Goal: Task Accomplishment & Management: Manage account settings

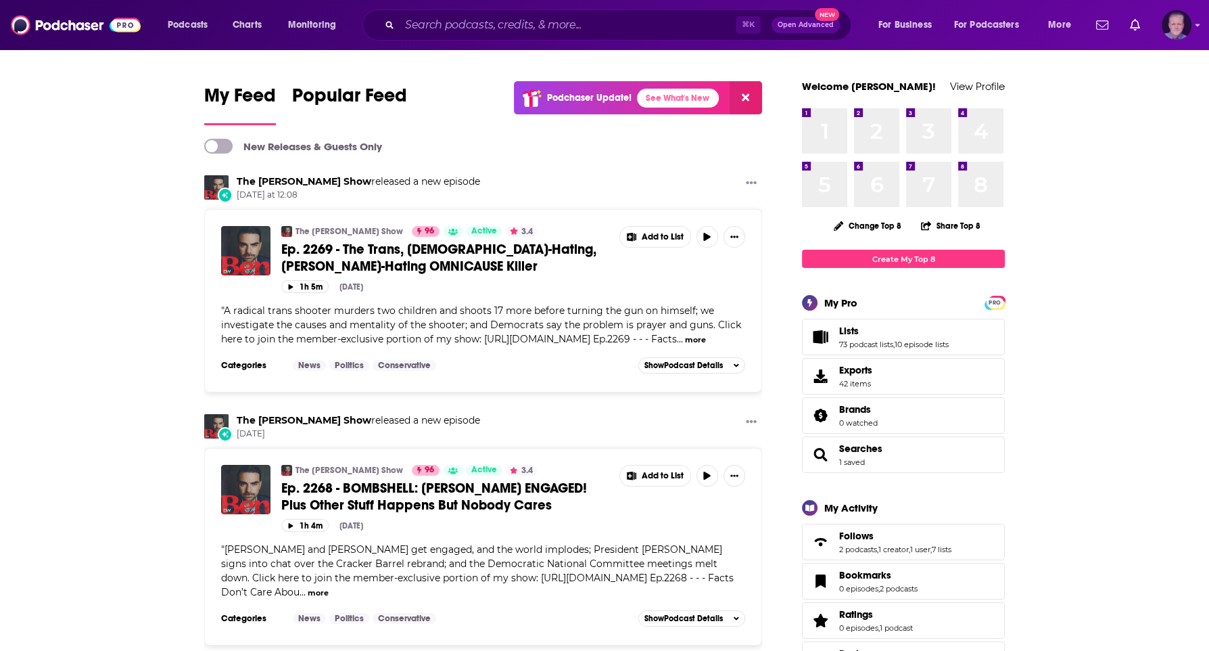
click at [1179, 27] on img "Logged in as JonesLiterary" at bounding box center [1177, 25] width 30 height 30
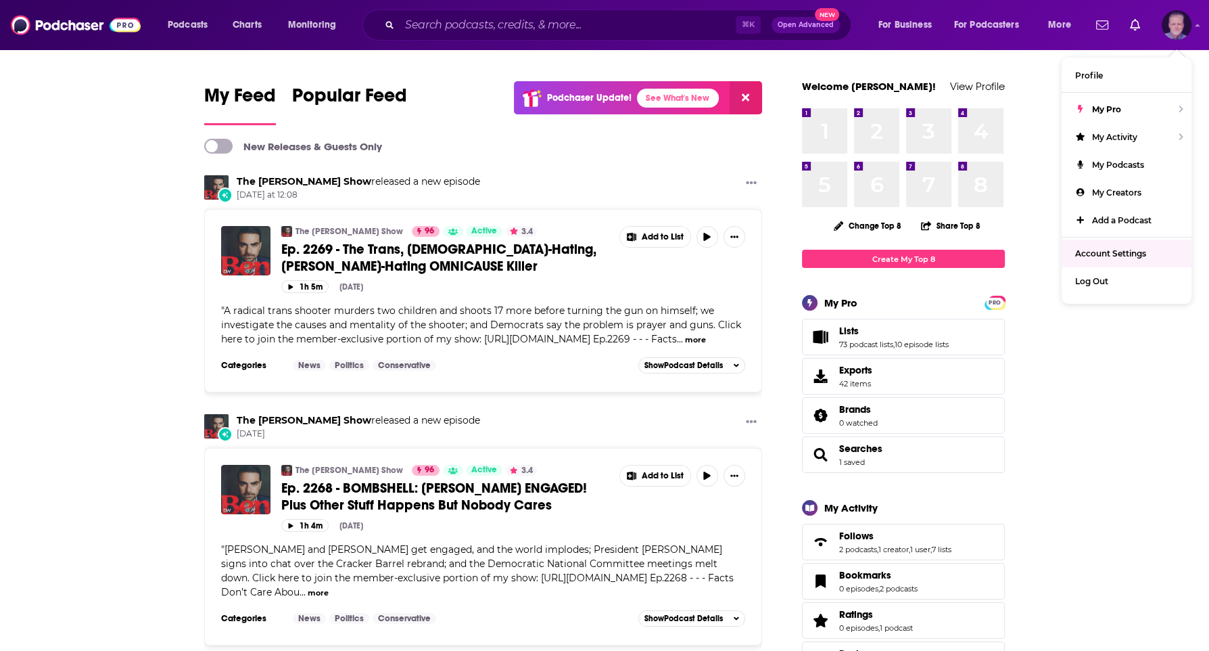
click at [1105, 249] on span "Account Settings" at bounding box center [1110, 253] width 71 height 10
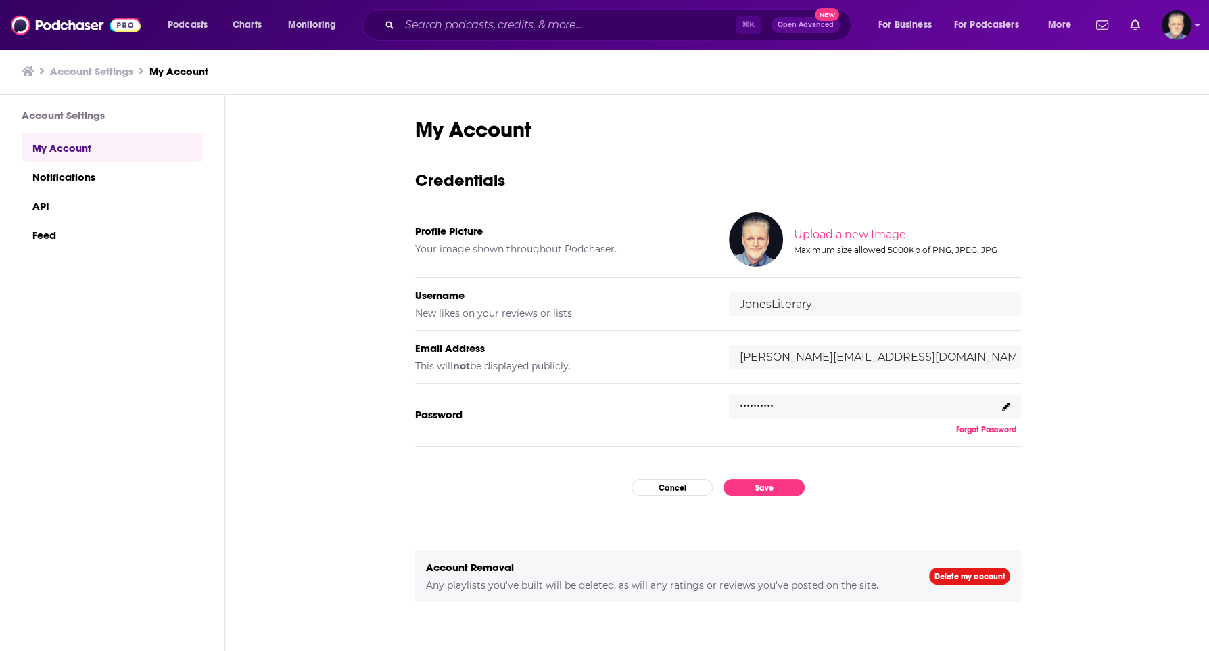
click at [1009, 402] on icon at bounding box center [1006, 406] width 8 height 8
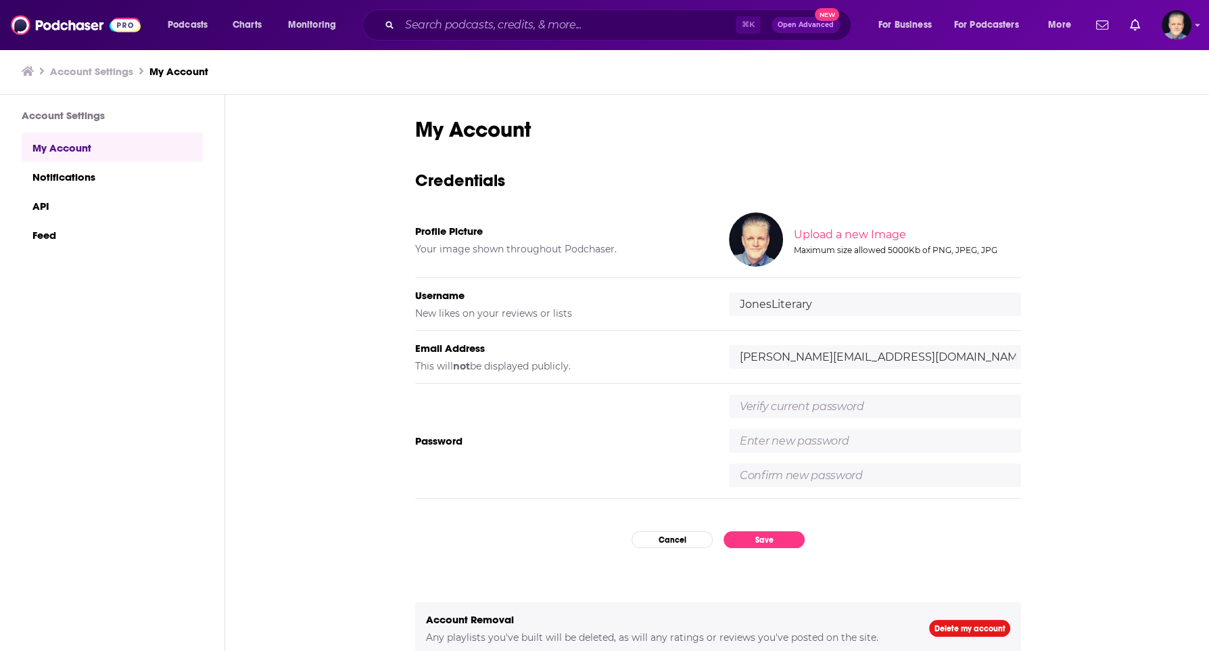
click at [887, 402] on input "text" at bounding box center [875, 406] width 292 height 24
click at [834, 442] on input "text" at bounding box center [875, 441] width 292 height 24
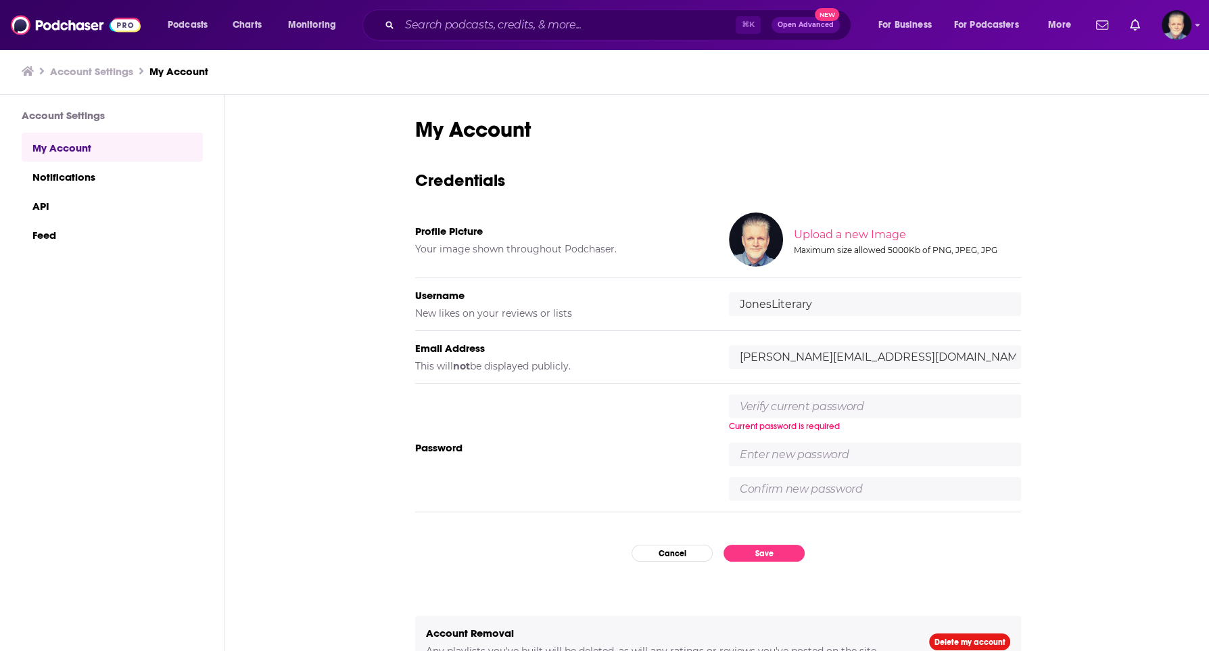
paste input "jON3ZL!+3r@ry="
type input "jON3ZL!+3r@ry="
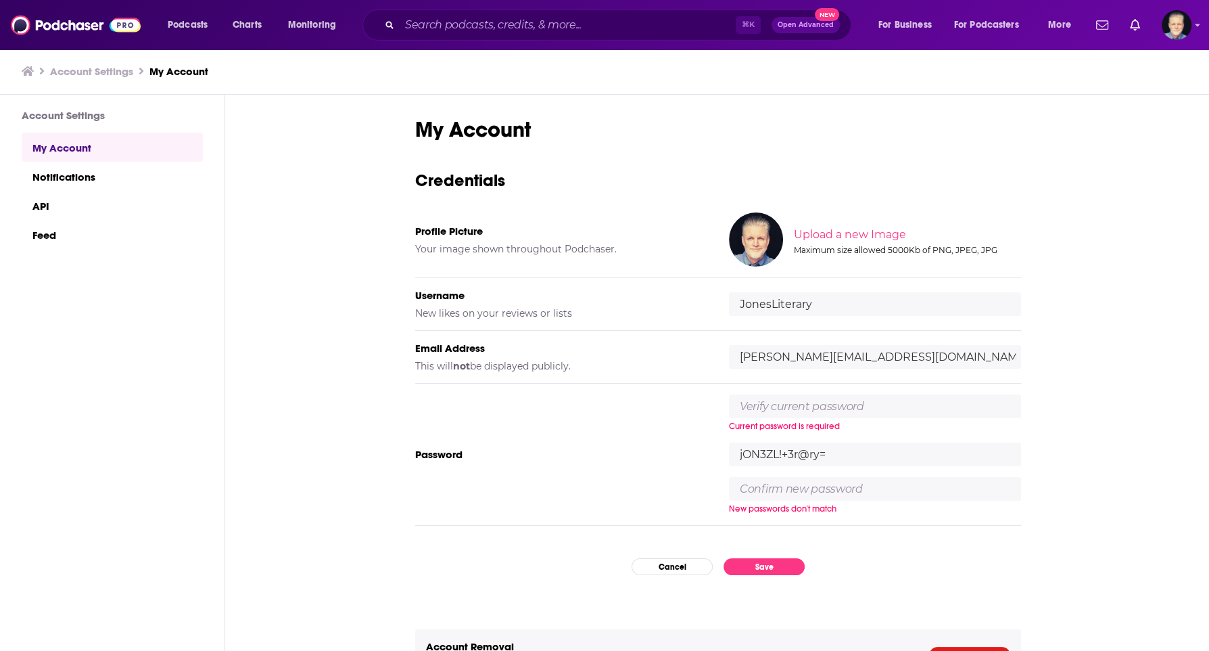
click at [824, 491] on input "text" at bounding box center [875, 489] width 292 height 24
paste input "jON3ZL!+3r@ry="
type input "jON3ZL!+3r@ry="
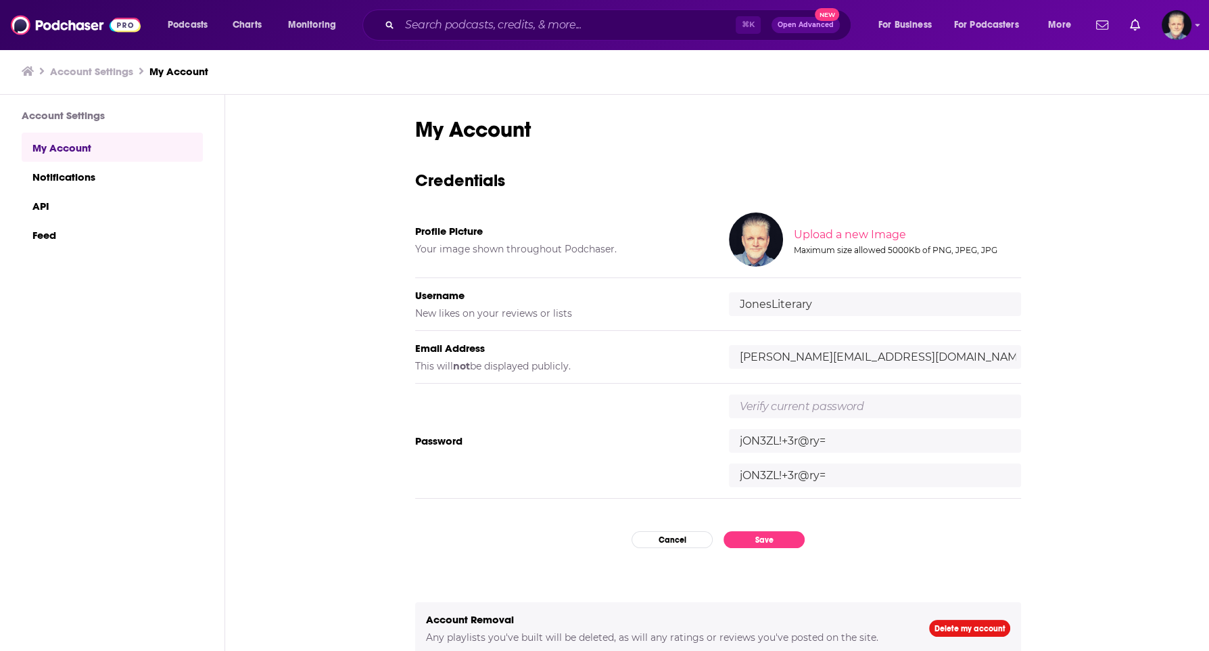
click at [788, 400] on input "text" at bounding box center [875, 406] width 292 height 24
paste input "J0n3ZL!+3r@ry="
type input "J0n3ZL!+3r@ry="
click at [765, 536] on button "Save" at bounding box center [764, 539] width 81 height 17
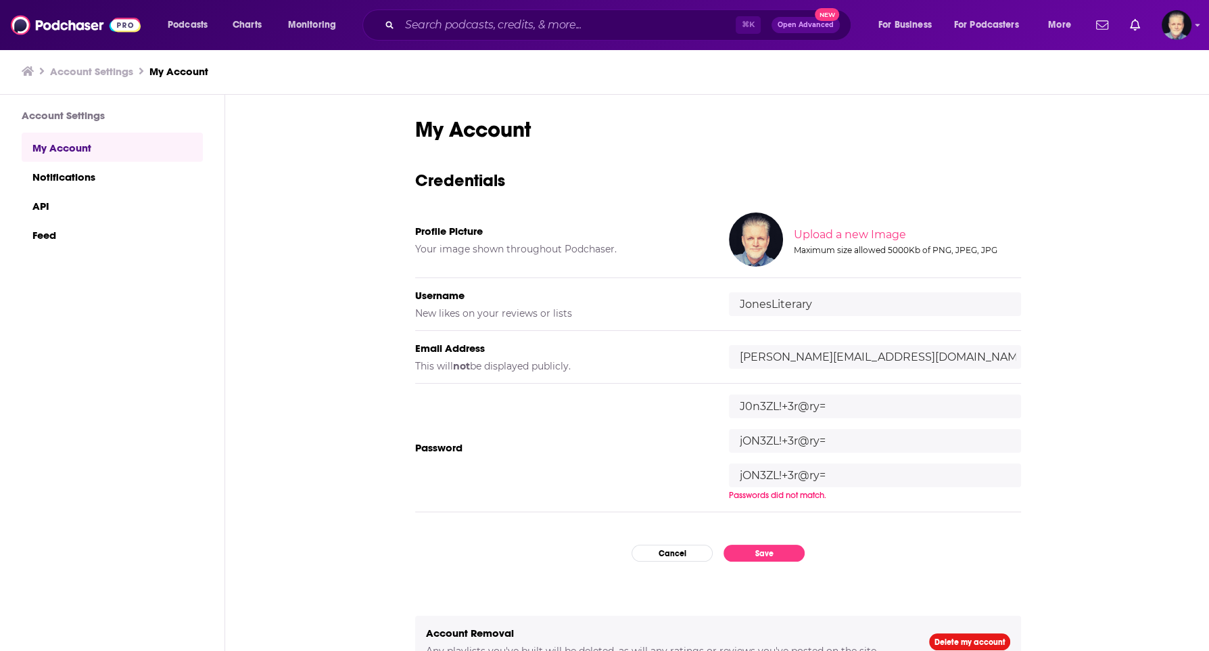
click at [853, 438] on input "jON3ZL!+3r@ry=" at bounding box center [875, 441] width 292 height 24
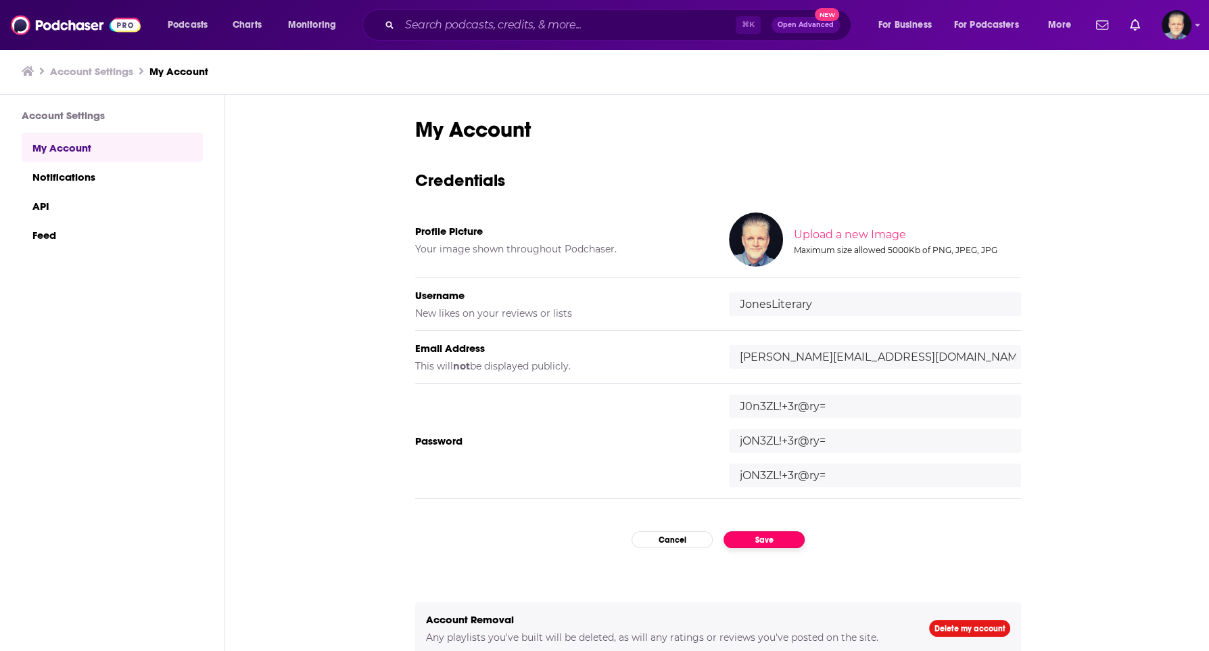
click at [780, 538] on button "Save" at bounding box center [764, 539] width 81 height 17
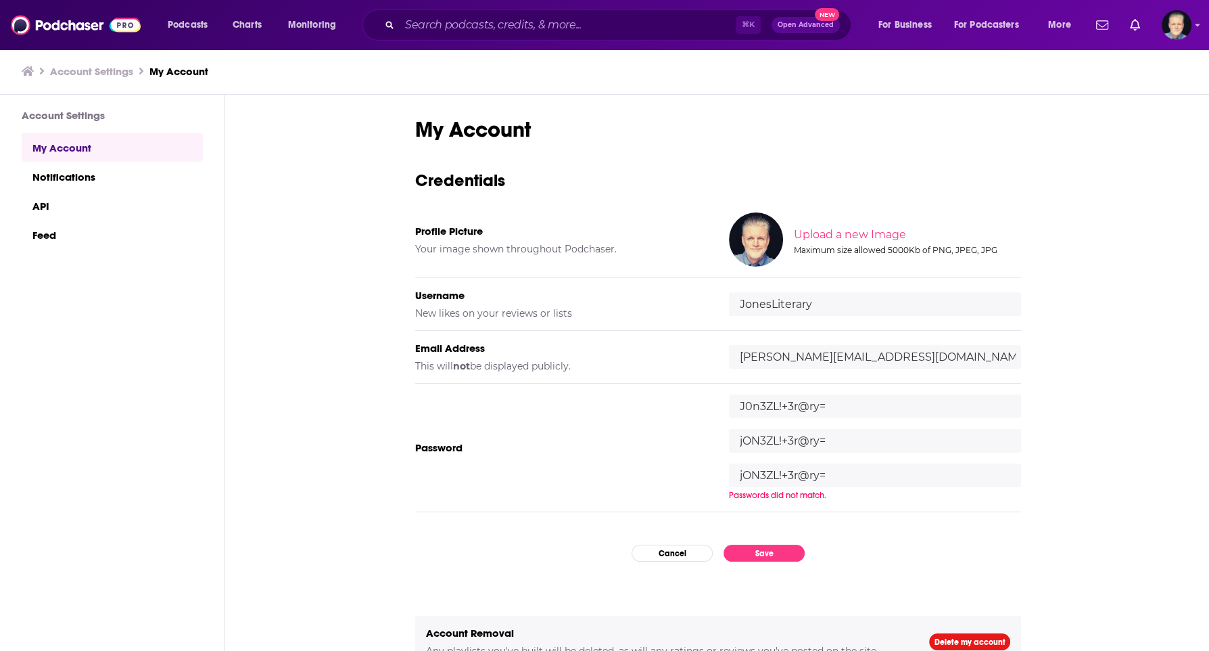
click at [848, 463] on input "jON3ZL!+3r@ry=" at bounding box center [875, 475] width 292 height 24
click at [851, 473] on input "jON3ZL!+3r@ry=" at bounding box center [875, 475] width 292 height 24
type input "jON3ZL!+3r@ry!"
click at [849, 441] on input "jON3ZL!+3r@ry=" at bounding box center [875, 441] width 292 height 24
type input "jON3ZL!+3r@ry!"
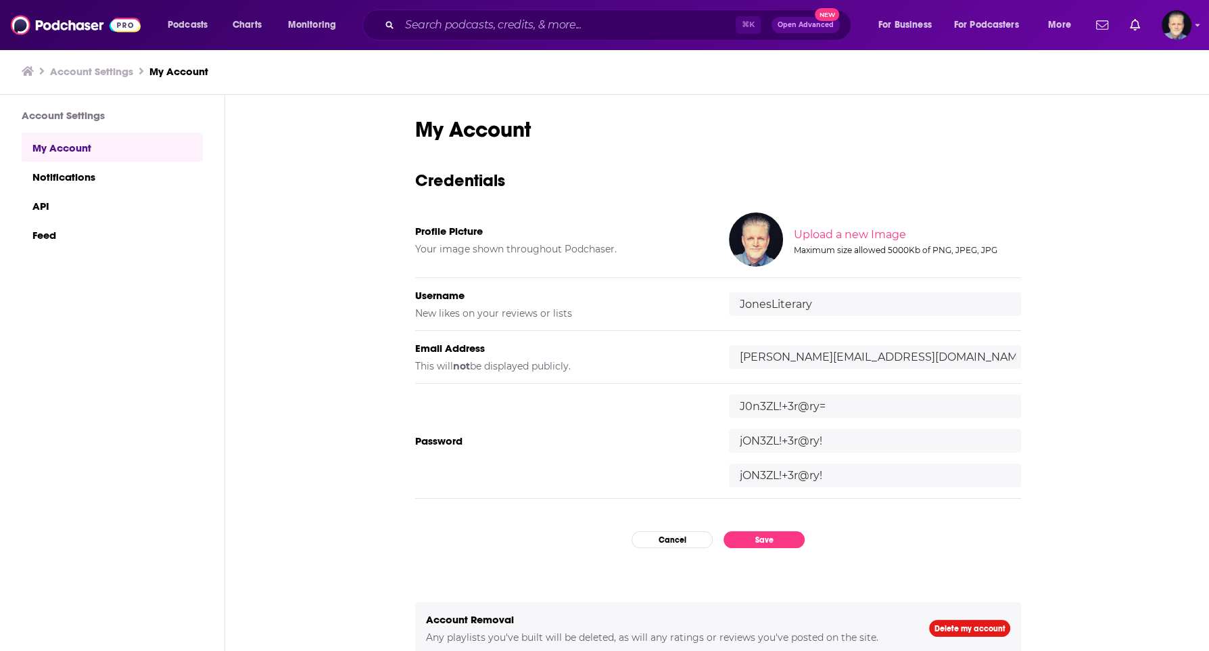
click at [832, 437] on input "jON3ZL!+3r@ry!" at bounding box center [875, 441] width 292 height 24
click at [764, 539] on button "Save" at bounding box center [764, 539] width 81 height 17
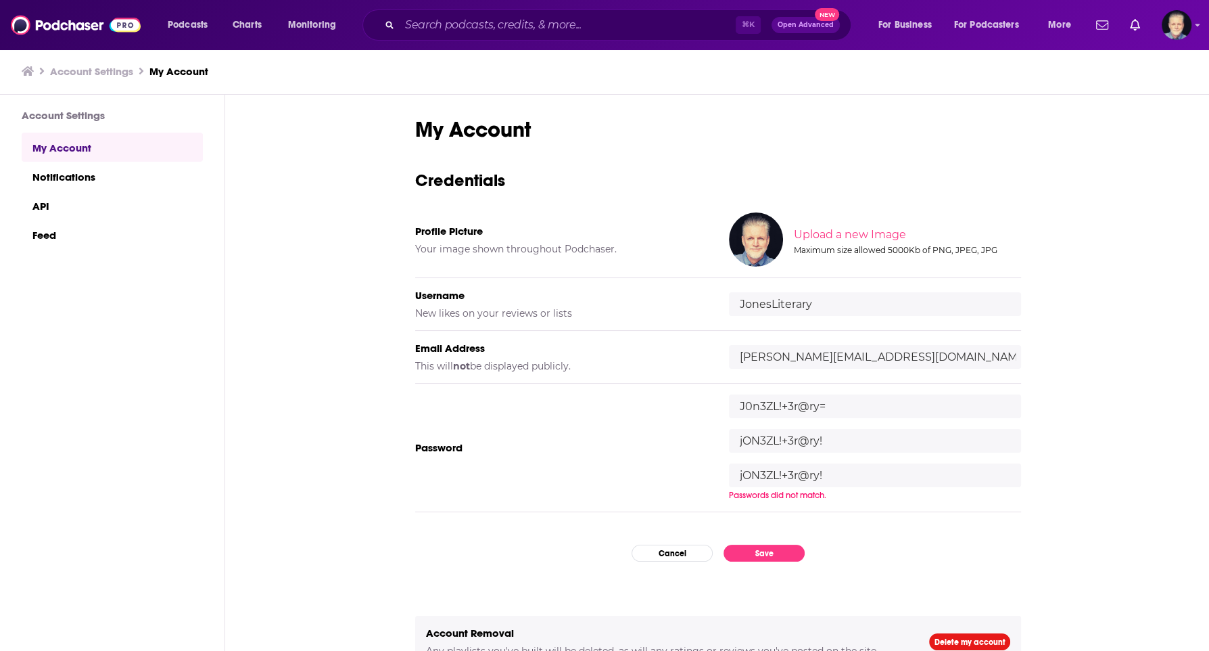
click at [763, 435] on input "jON3ZL!+3r@ry!" at bounding box center [875, 441] width 292 height 24
type input "jONeZL!+Er@ry&"
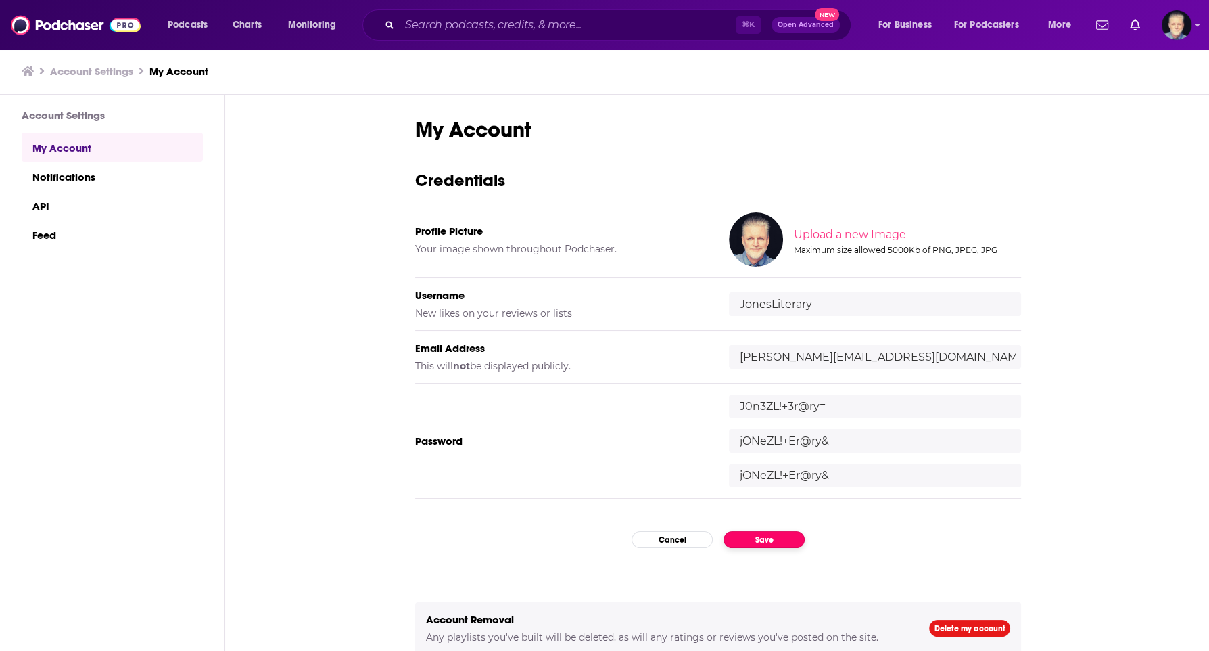
click at [780, 539] on button "Save" at bounding box center [764, 539] width 81 height 17
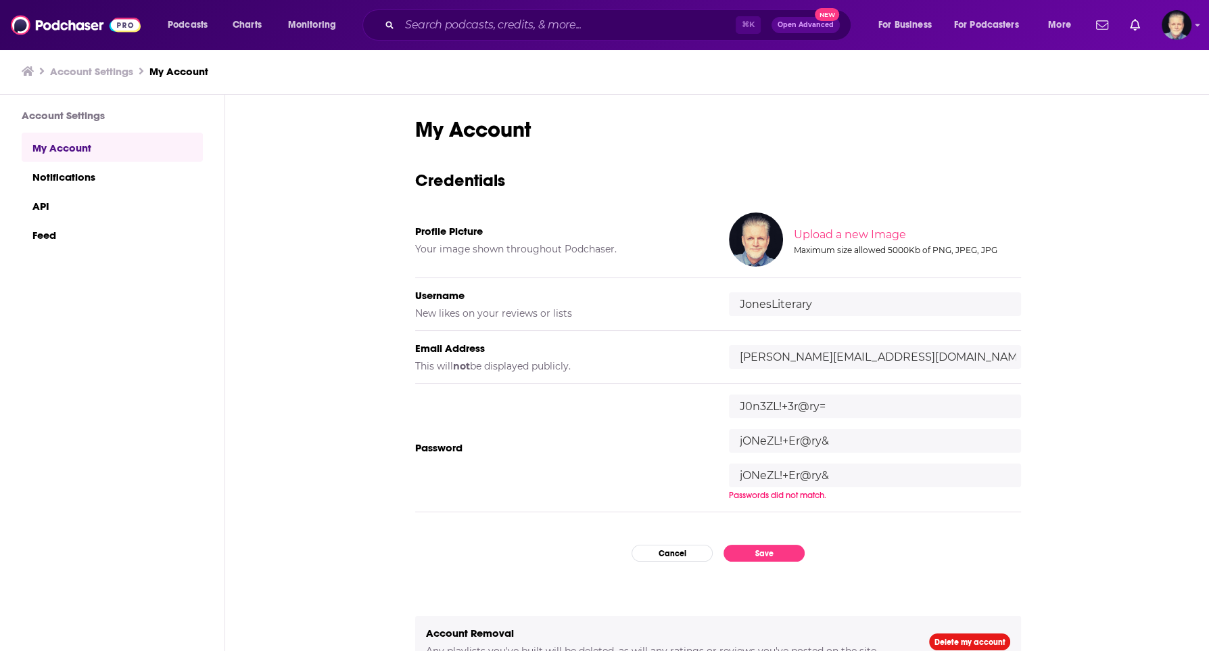
click at [852, 400] on input "J0n3ZL!+3r@ry=" at bounding box center [875, 406] width 292 height 24
type input "J0n3ZL!+3r@ry="
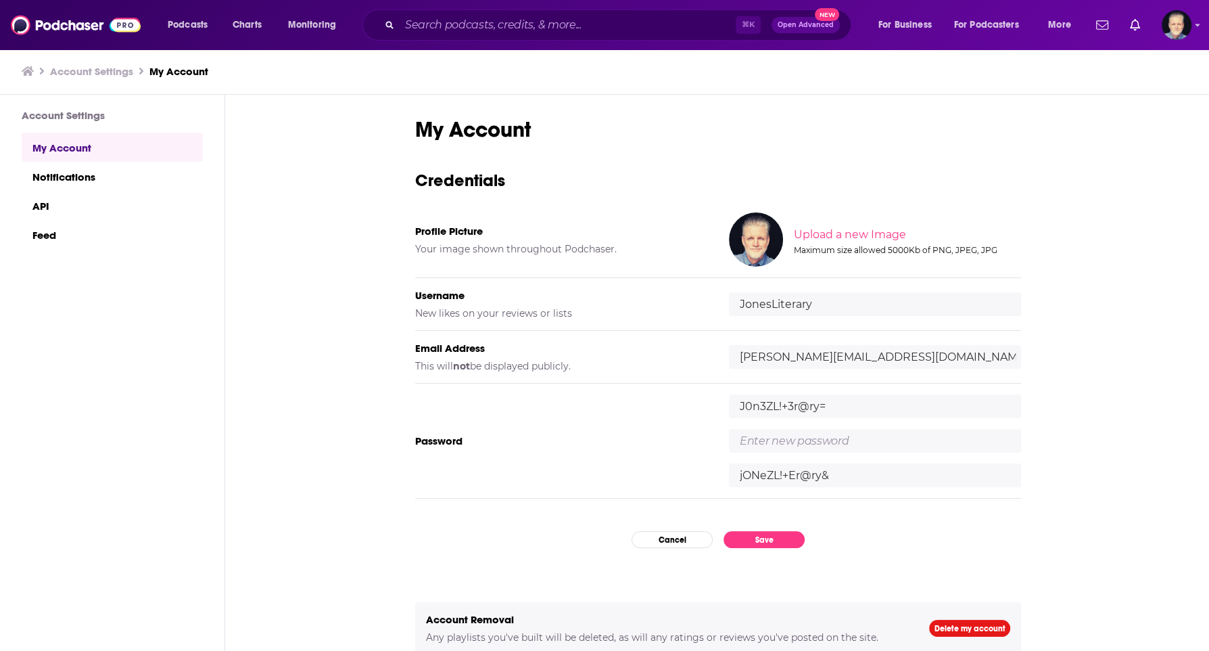
paste input "jONeZL!+Er@ry&"
type input "jONeZL!+Er@ry&"
paste input "jONeZL!+Er@ry&"
type input "jONeZL!+Er@ry&"
click at [776, 538] on button "Save" at bounding box center [764, 539] width 81 height 17
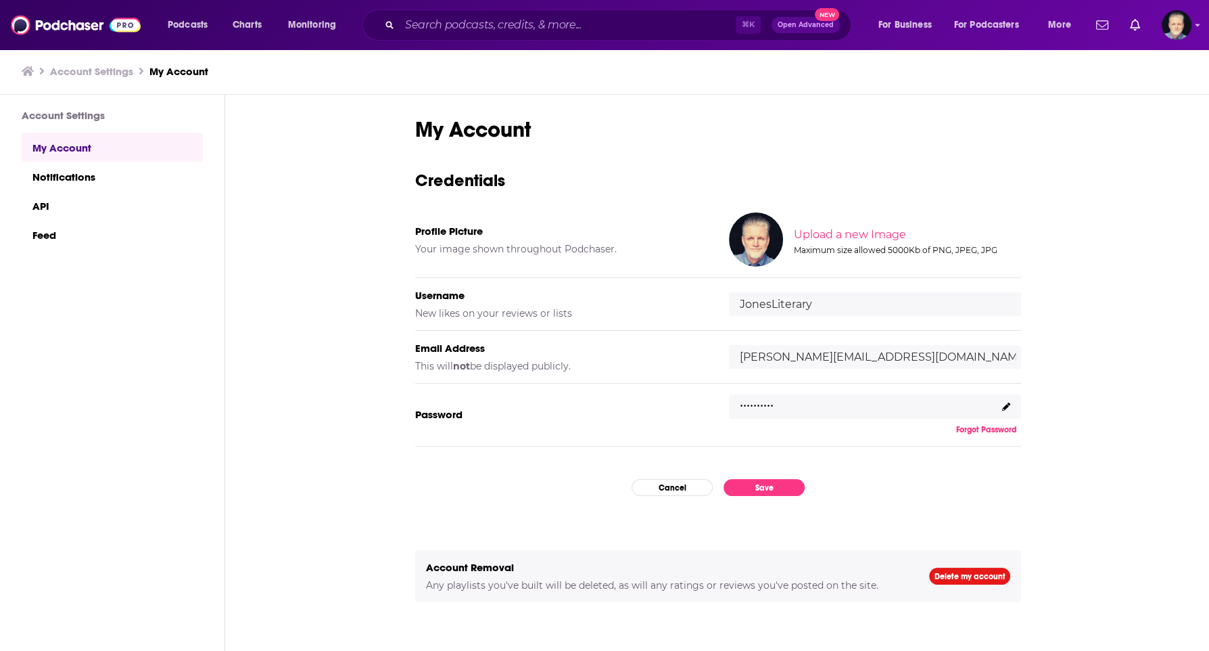
click at [1004, 403] on icon at bounding box center [1006, 406] width 8 height 8
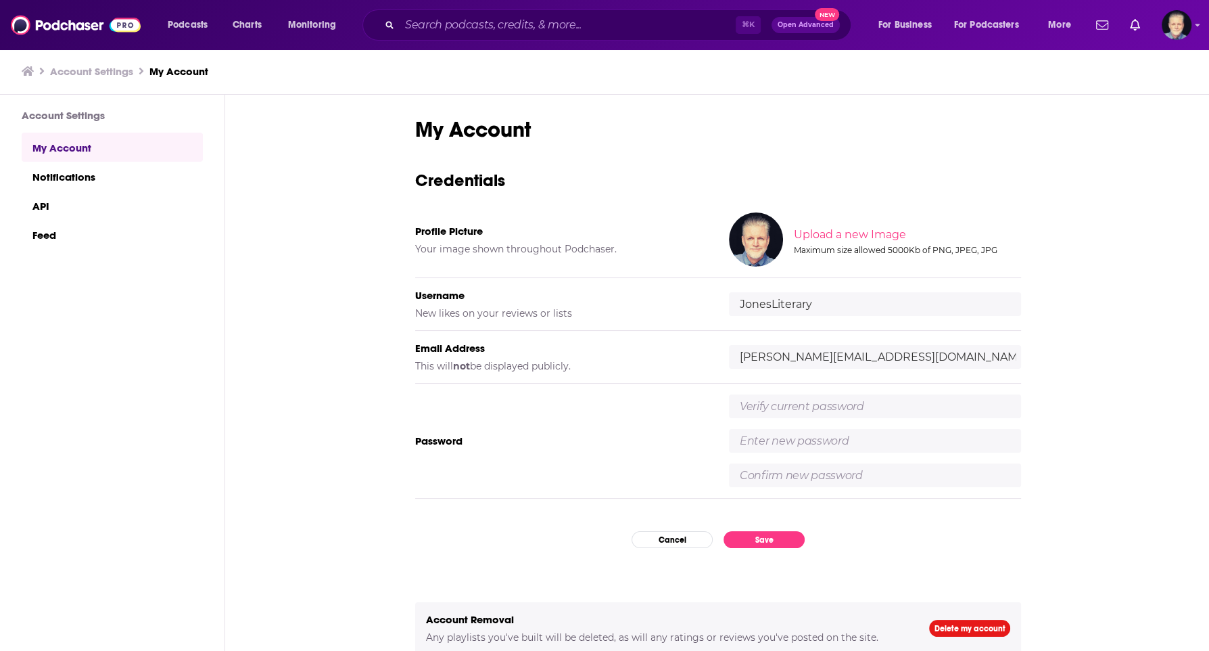
click at [862, 406] on input "text" at bounding box center [875, 406] width 292 height 24
paste input "J0n3ZL!+3r@ry="
type input "J0n3ZL!+3r@ry="
type input "jONeZL!+Er@Ry&"
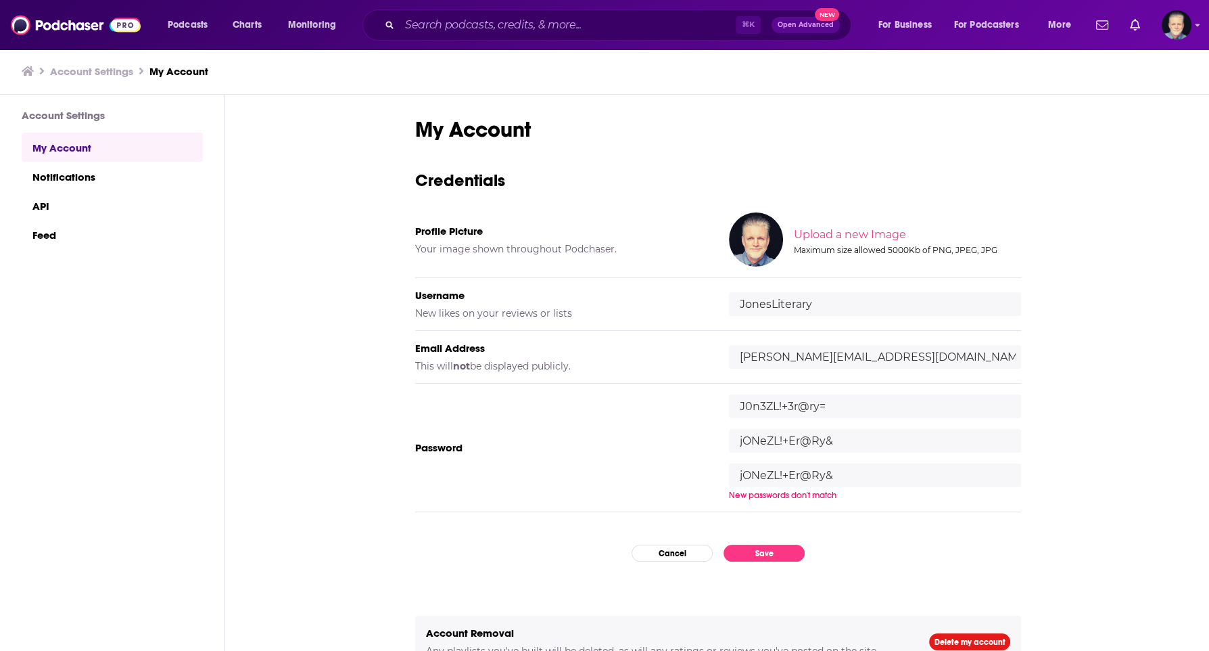
type input "jONeZL!+Er@Ry&"
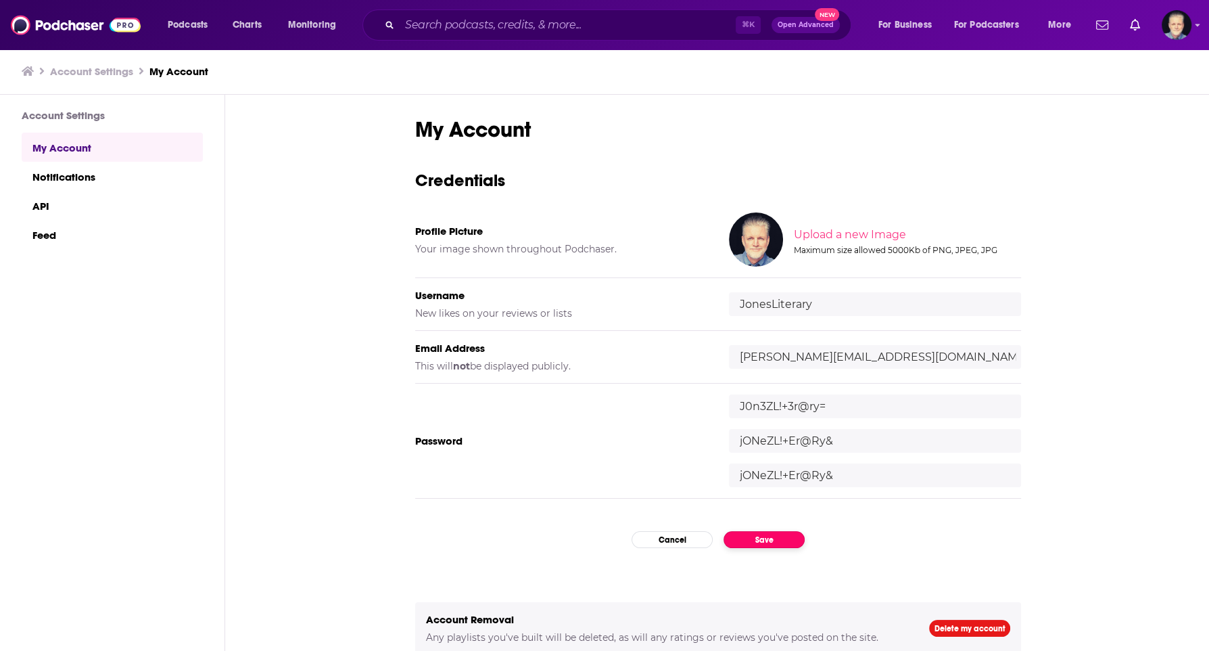
click at [772, 540] on button "Save" at bounding box center [764, 539] width 81 height 17
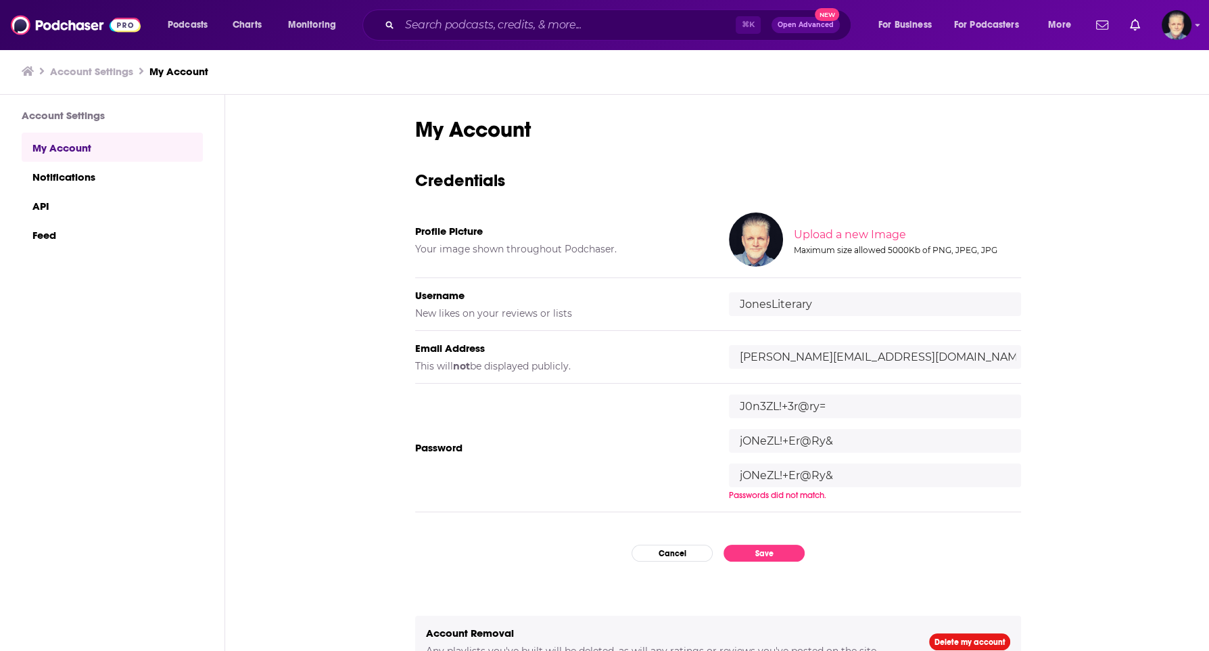
click at [849, 438] on input "jONeZL!+Er@Ry&" at bounding box center [875, 441] width 292 height 24
type input "EQExpzpzLsutL2b"
paste input "EQExpzpzLsutL2b"
type input "EQExpzpzLsutL2b"
click at [774, 544] on button "Save" at bounding box center [764, 552] width 81 height 17
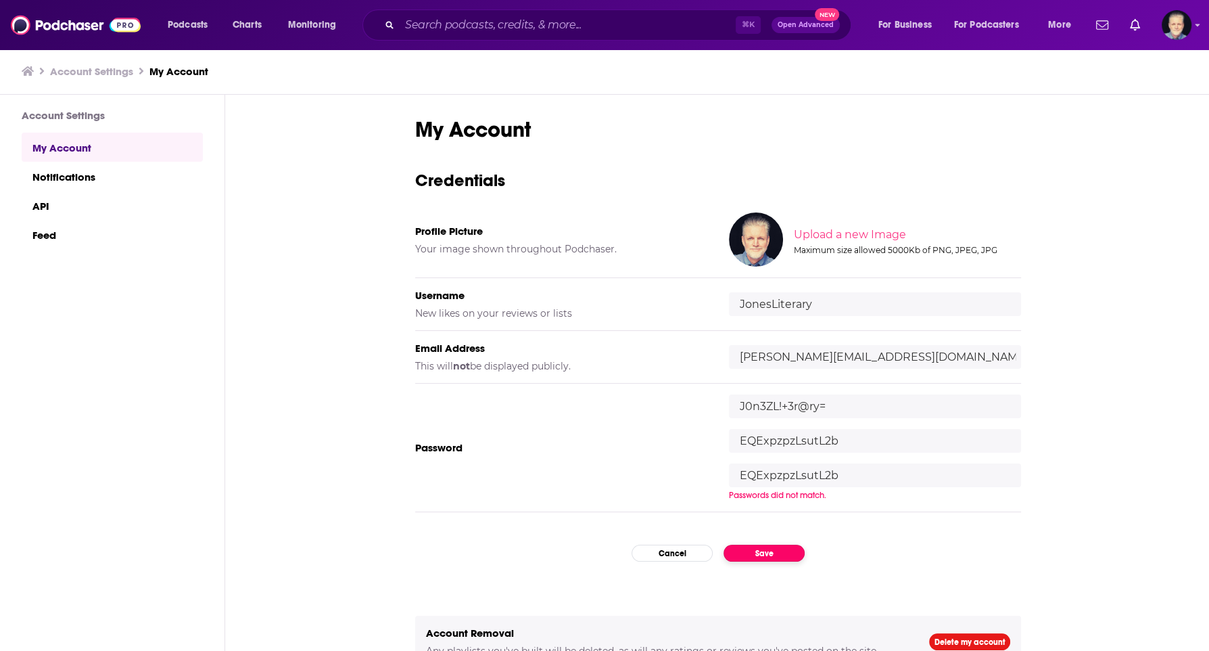
click at [773, 556] on button "Save" at bounding box center [764, 552] width 81 height 17
click at [900, 467] on input "EQExpzpzLsutL2b" at bounding box center [875, 475] width 292 height 24
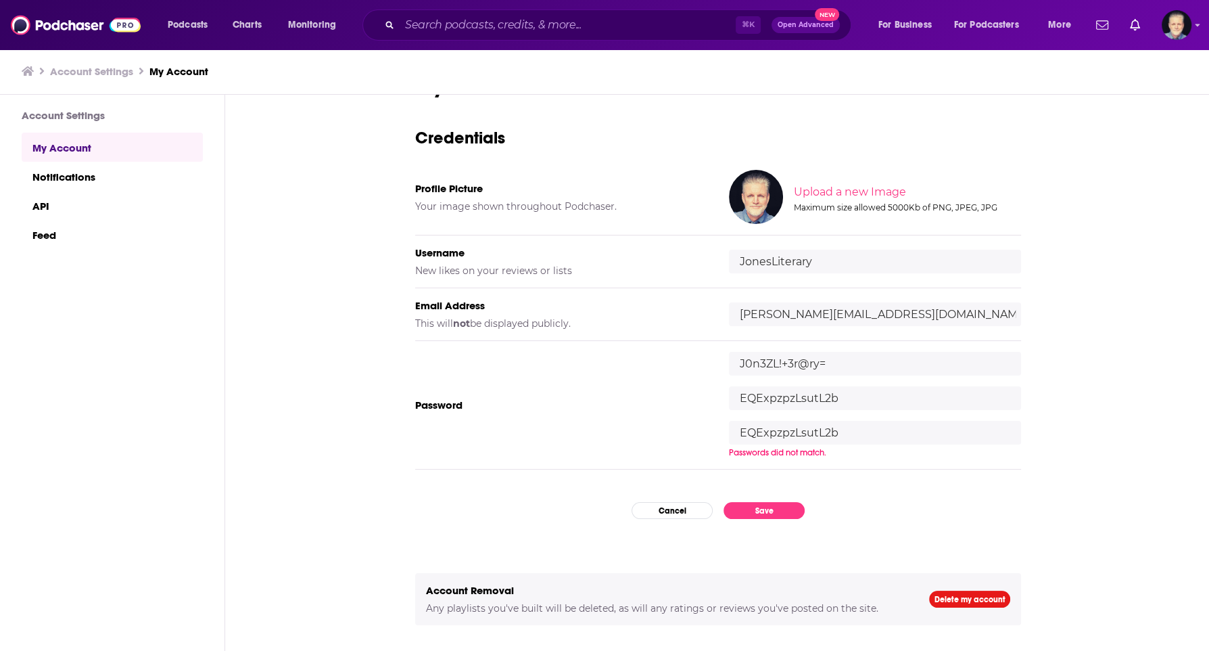
scroll to position [32, 0]
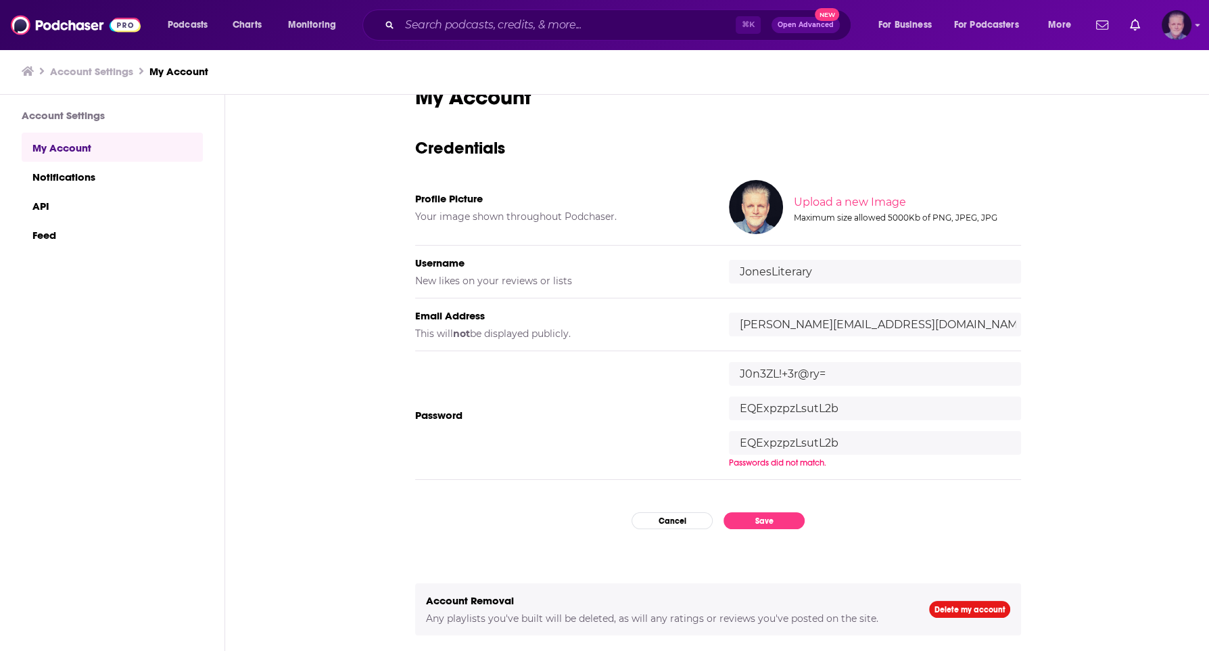
click at [1181, 27] on img "Logged in as JonesLiterary" at bounding box center [1177, 25] width 30 height 30
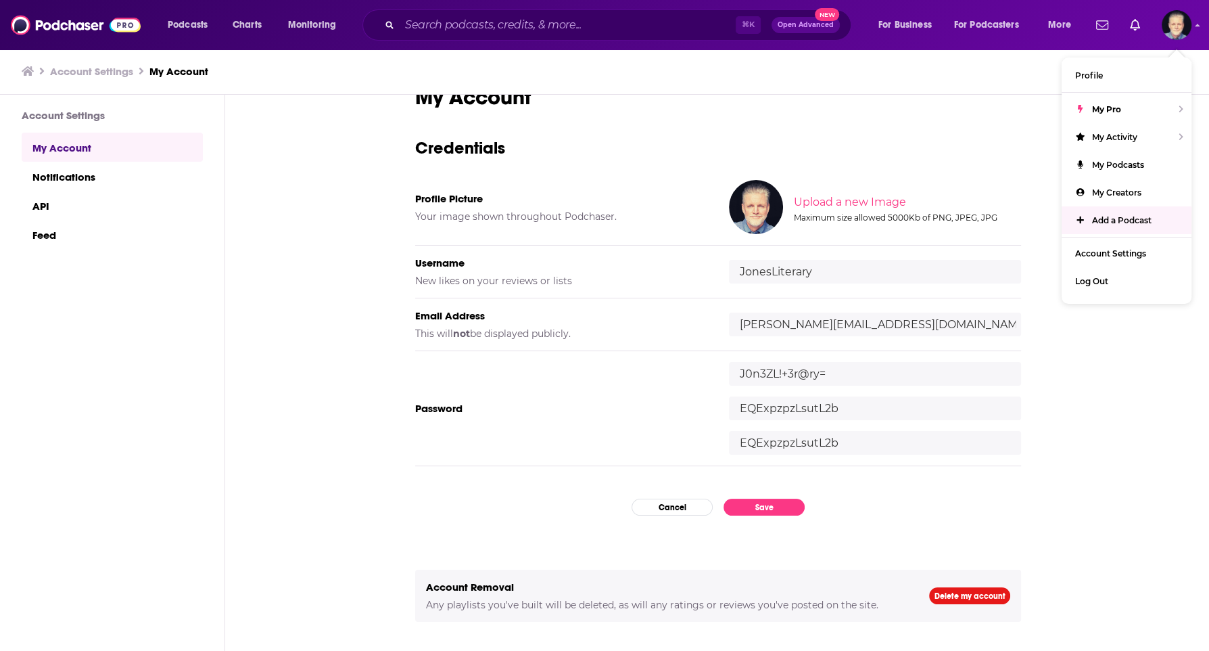
click at [1076, 447] on div "My Account Credentials Profile Picture Your image shown throughout Podchaser. U…" at bounding box center [718, 373] width 986 height 557
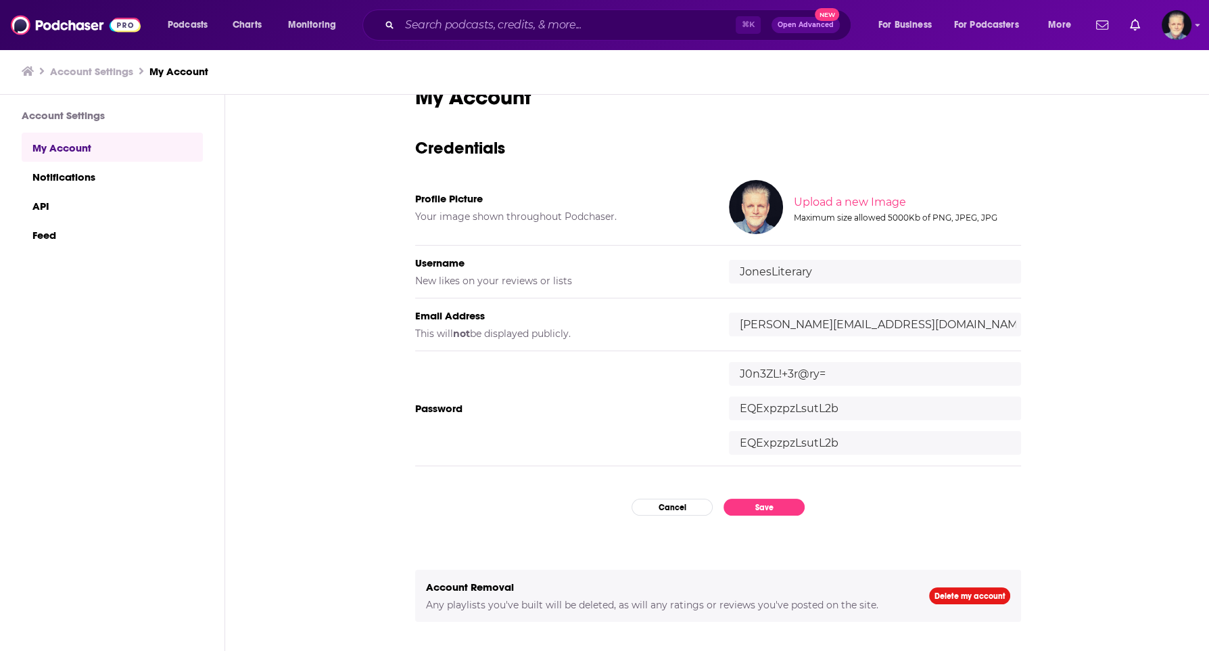
click at [845, 369] on input "J0n3ZL!+3r@ry=" at bounding box center [875, 374] width 292 height 24
paste input "text"
type input "J0n3ZL!+3r@ry="
click at [841, 406] on input "EQExpzpzLsutL2b" at bounding box center [875, 408] width 292 height 24
click at [774, 500] on button "Save" at bounding box center [764, 506] width 81 height 17
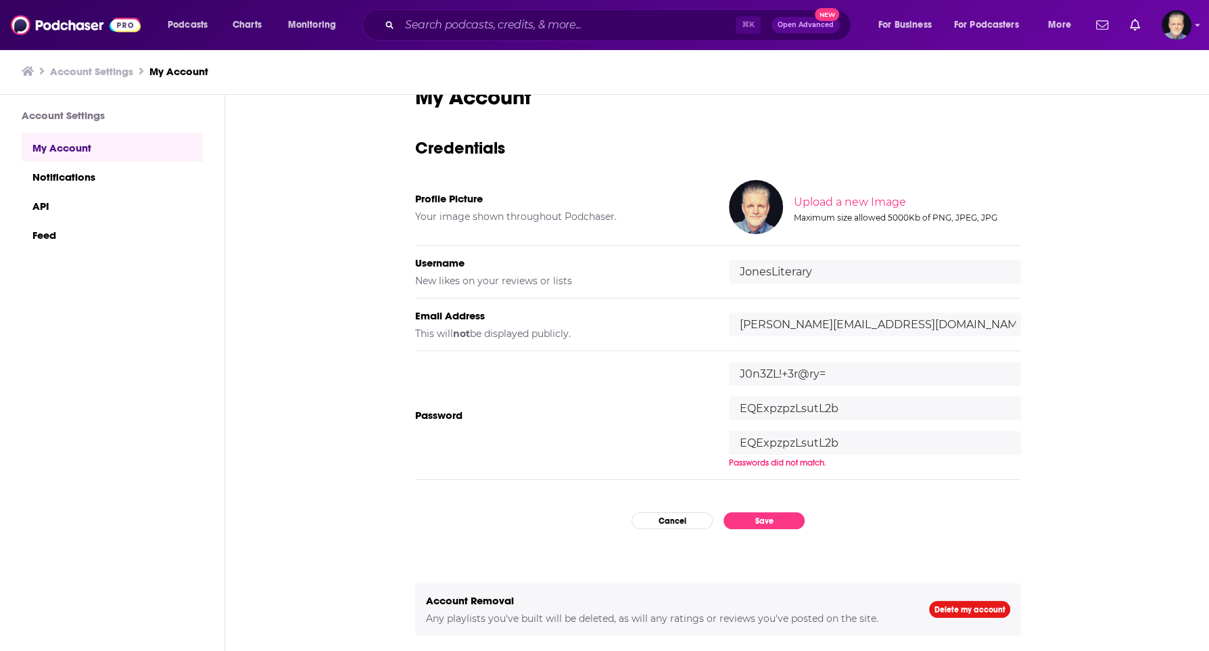
click at [850, 435] on input "EQExpzpzLsutL2b" at bounding box center [875, 443] width 292 height 24
click at [857, 398] on input "EQExpzpzLsutL2b" at bounding box center [875, 408] width 292 height 24
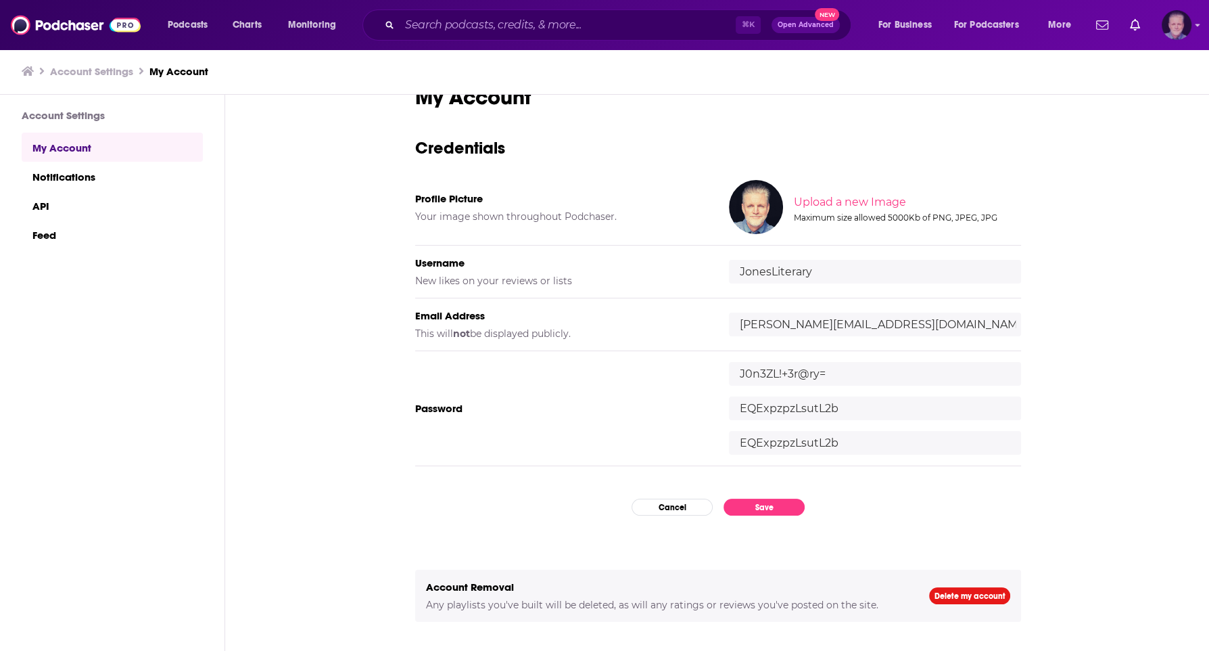
click at [1171, 23] on img "Logged in as JonesLiterary" at bounding box center [1177, 25] width 30 height 30
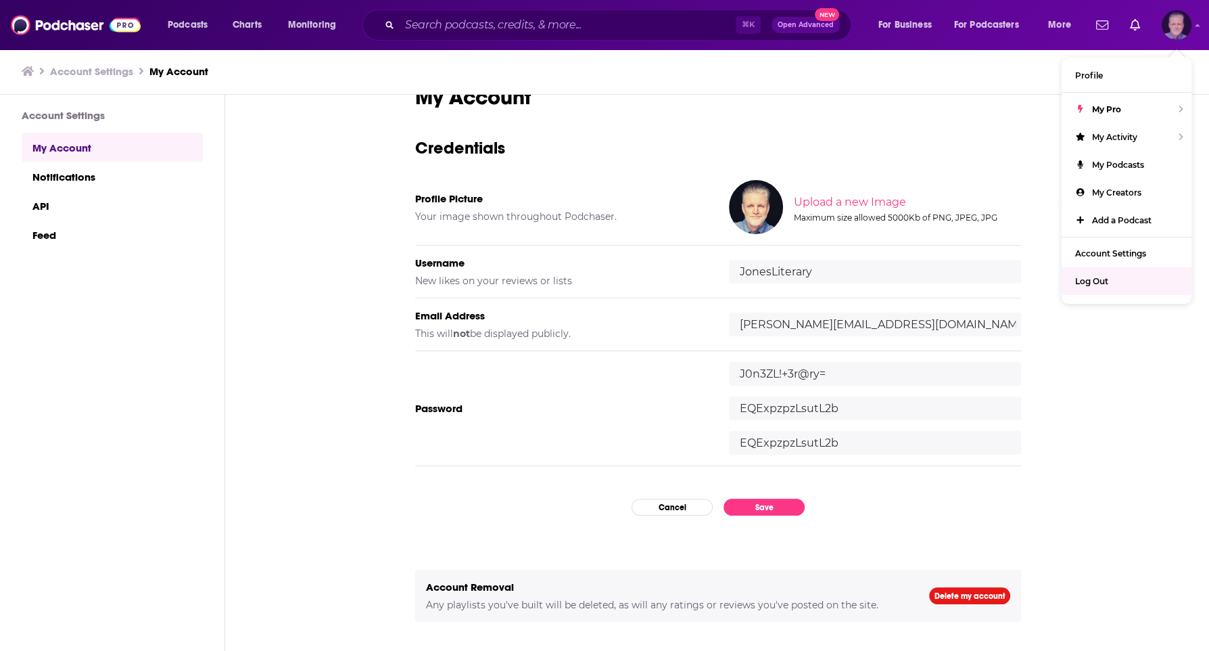
click at [1095, 283] on div "Log Out" at bounding box center [1127, 281] width 130 height 28
